Goal: Task Accomplishment & Management: Manage account settings

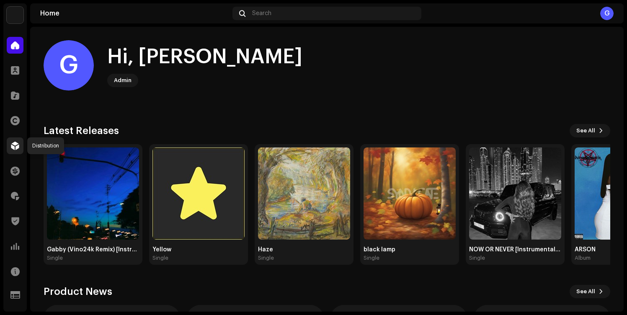
click at [13, 143] on span at bounding box center [15, 145] width 8 height 7
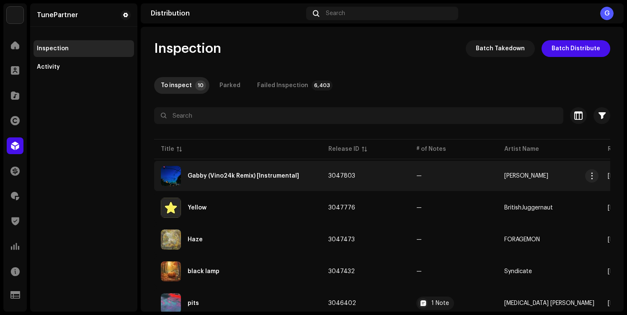
click at [316, 179] on td "Gabby (Vino24k Remix) [Instrumental]" at bounding box center [238, 176] width 168 height 30
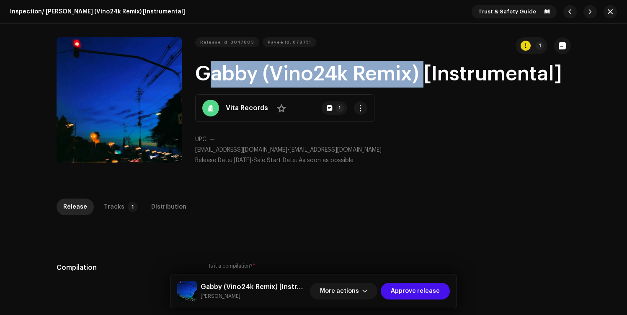
drag, startPoint x: 198, startPoint y: 74, endPoint x: 415, endPoint y: 72, distance: 217.0
click at [417, 73] on h1 "Gabby (Vino24k Remix) [Instrumental]" at bounding box center [383, 74] width 376 height 27
copy h1 "Gabby (Vino24k Remix)"
click at [333, 297] on span "More actions" at bounding box center [339, 291] width 39 height 17
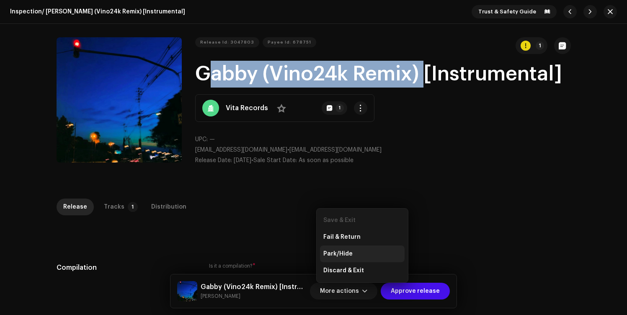
click at [358, 251] on div "Park/Hide" at bounding box center [362, 253] width 78 height 7
